Goal: Information Seeking & Learning: Learn about a topic

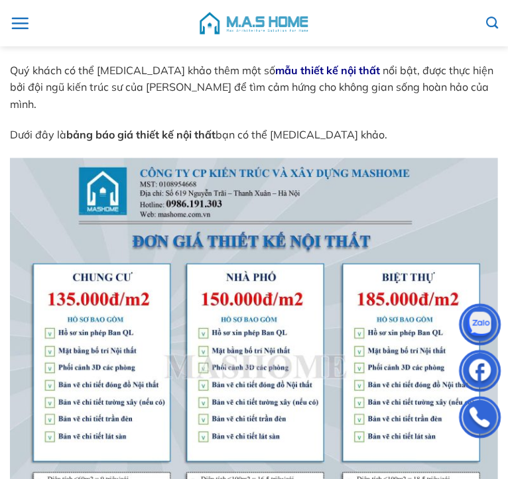
click at [199, 319] on img at bounding box center [254, 341] width 488 height 366
click at [149, 393] on img at bounding box center [254, 341] width 488 height 366
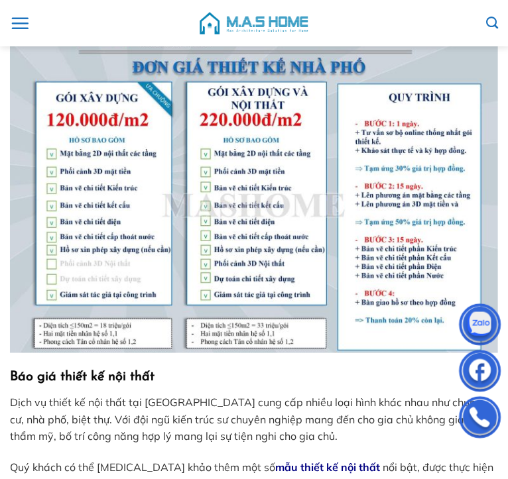
scroll to position [1391, 0]
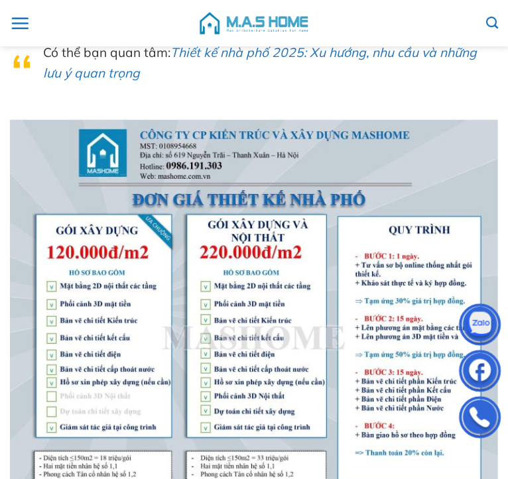
click at [154, 325] on img at bounding box center [254, 303] width 488 height 366
click at [133, 312] on img at bounding box center [254, 303] width 488 height 366
click at [152, 318] on img at bounding box center [254, 303] width 488 height 366
click at [317, 298] on img at bounding box center [254, 303] width 488 height 366
click at [283, 288] on img at bounding box center [254, 303] width 488 height 366
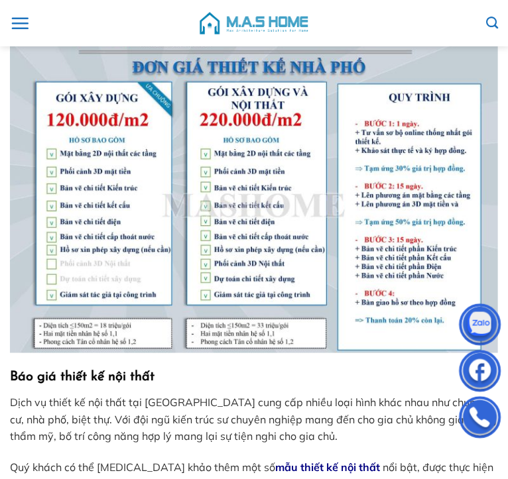
scroll to position [1325, 0]
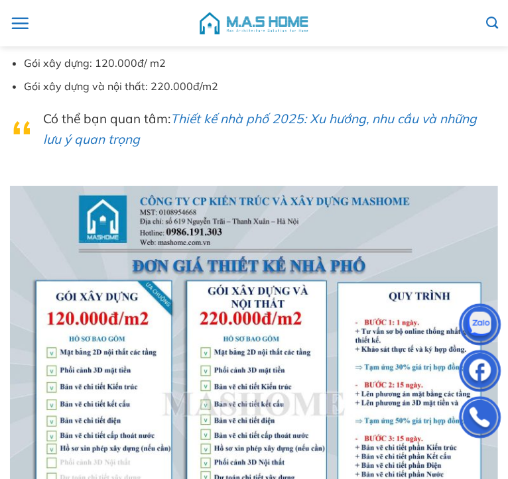
click at [248, 345] on img at bounding box center [254, 369] width 488 height 366
click at [248, 256] on img at bounding box center [254, 369] width 488 height 366
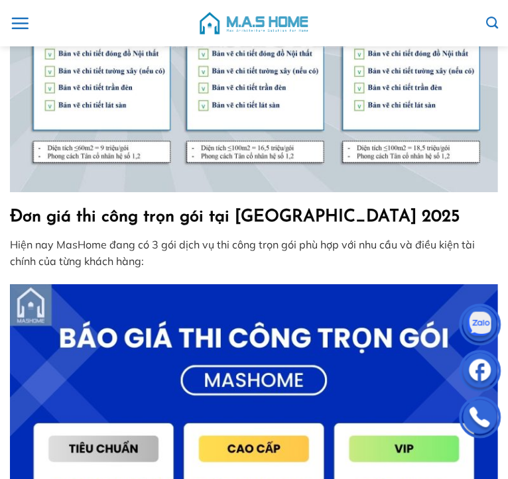
scroll to position [1988, 0]
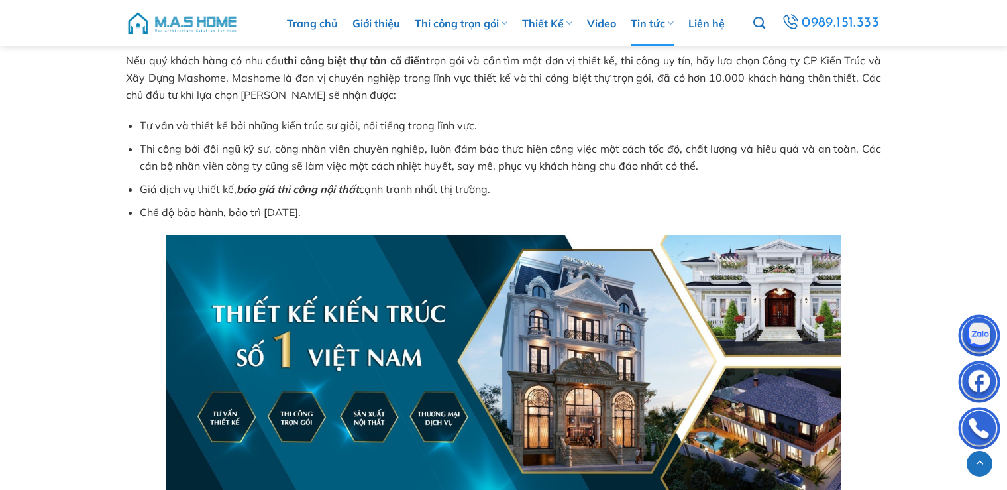
scroll to position [3048, 0]
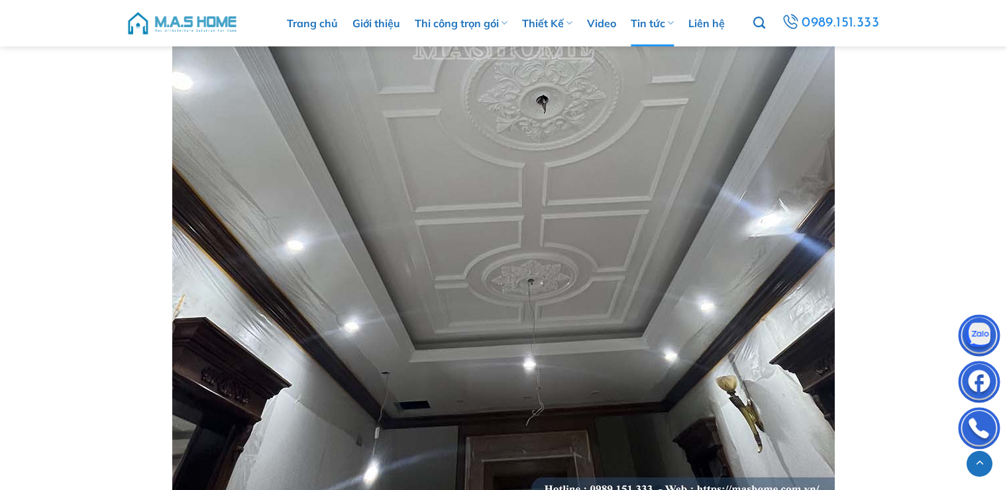
scroll to position [4638, 0]
